Goal: Check status: Check status

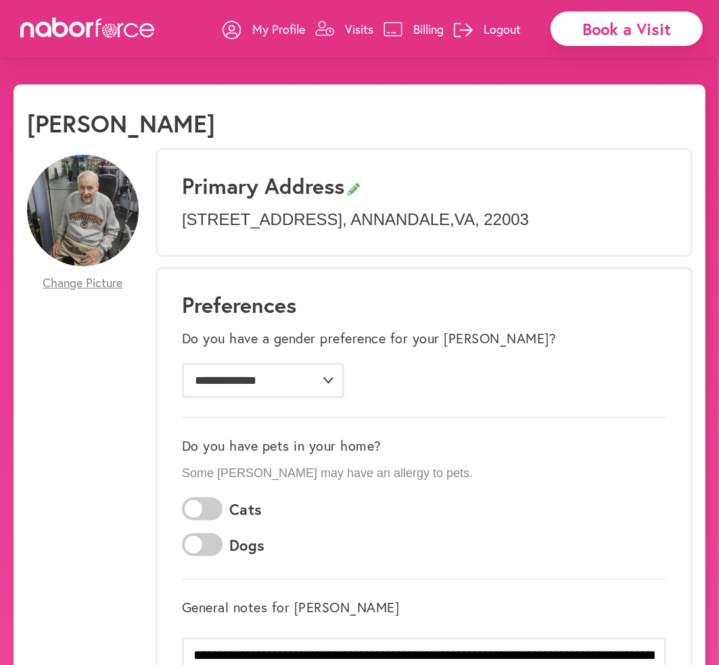
click at [359, 32] on p "Visits" at bounding box center [359, 29] width 28 height 16
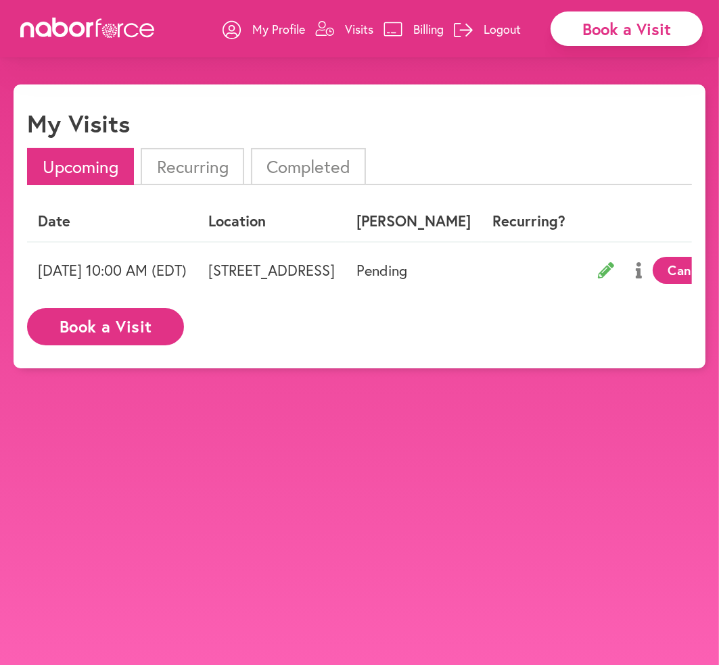
click at [335, 164] on li "Completed" at bounding box center [308, 166] width 115 height 37
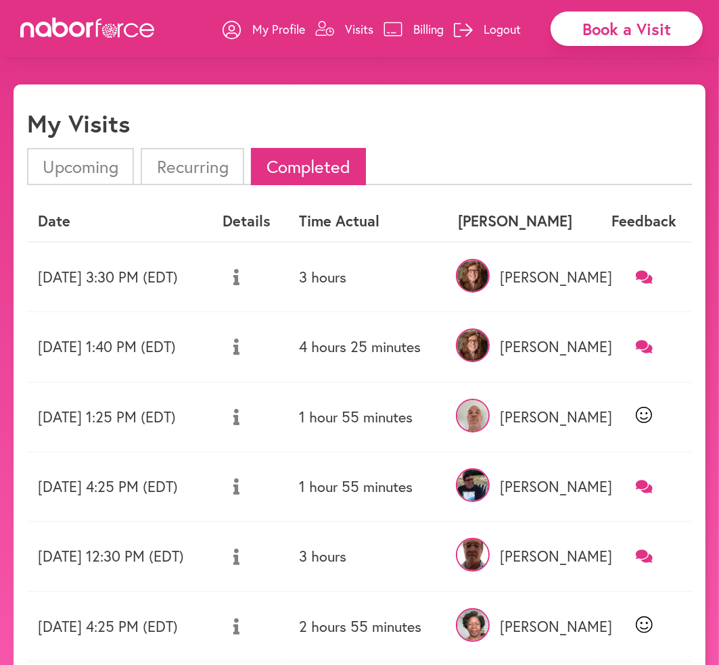
click at [93, 172] on li "Upcoming" at bounding box center [80, 166] width 107 height 37
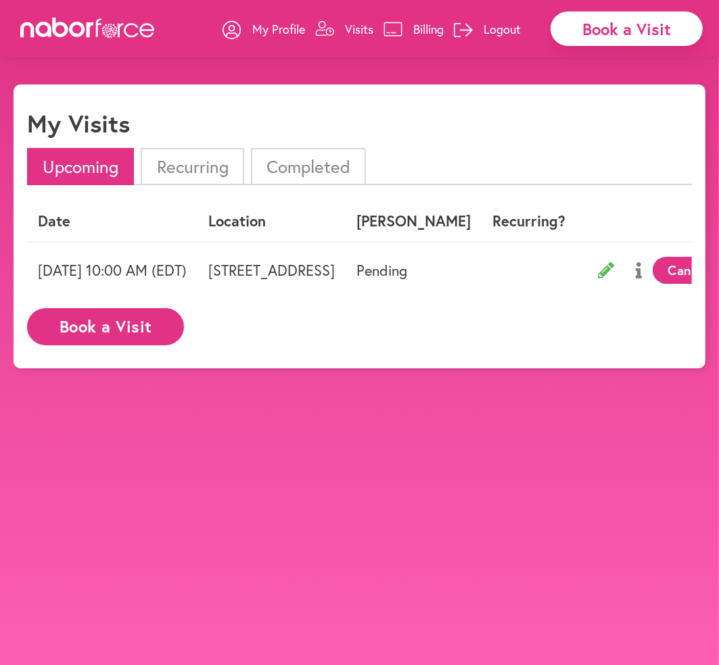
click at [366, 29] on p "Visits" at bounding box center [359, 29] width 28 height 16
click at [362, 31] on p "Visits" at bounding box center [359, 29] width 28 height 16
click at [365, 32] on p "Visits" at bounding box center [359, 29] width 28 height 16
click at [281, 28] on p "My Profile" at bounding box center [278, 29] width 53 height 16
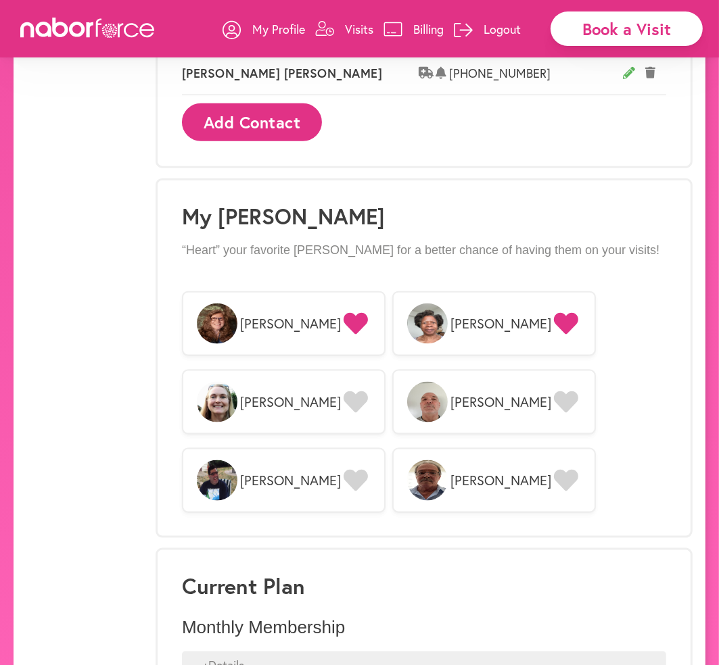
scroll to position [1075, 0]
